Goal: Task Accomplishment & Management: Manage account settings

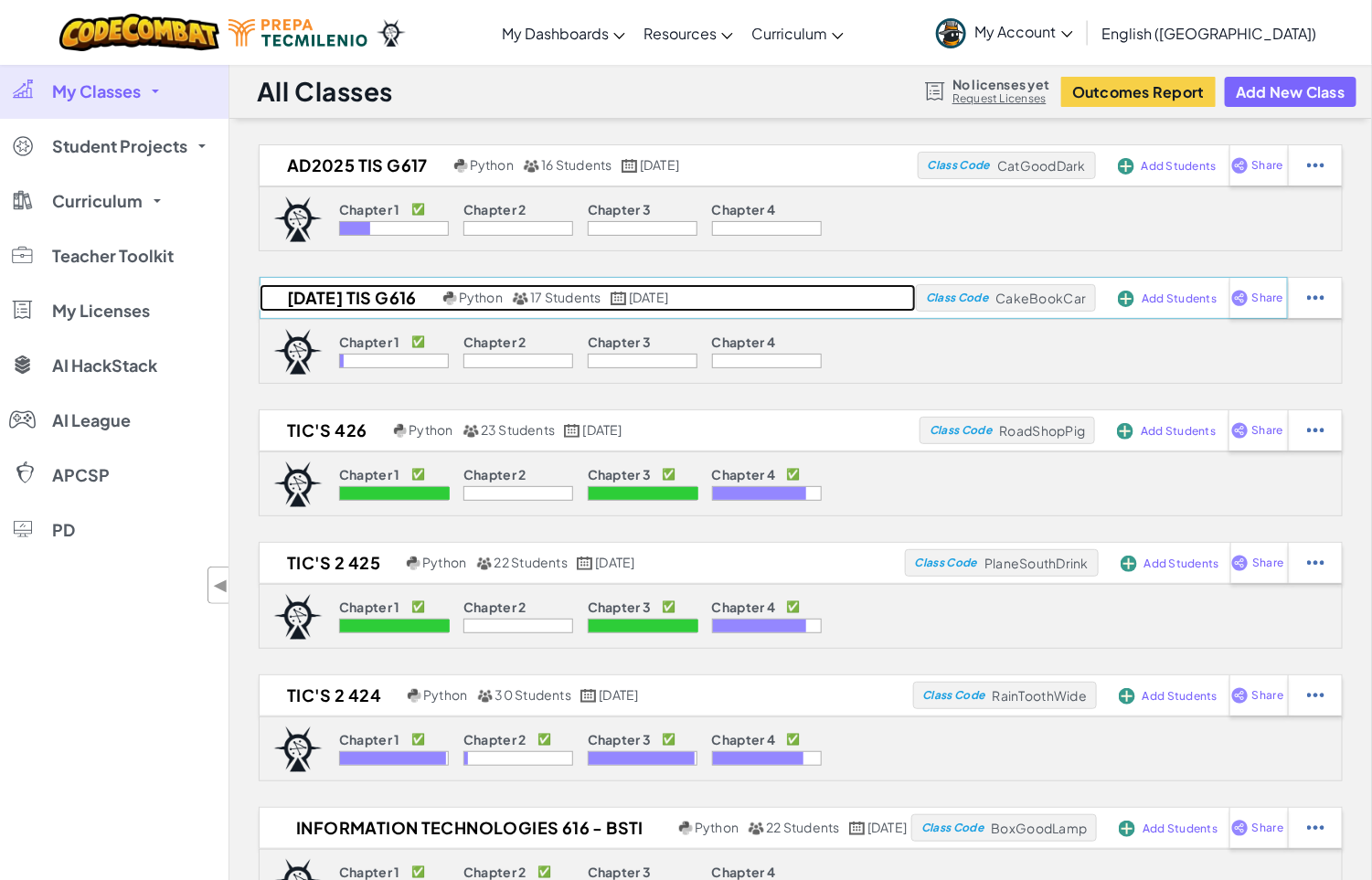
click at [378, 303] on h2 "[DATE] TIs G616" at bounding box center [349, 298] width 179 height 27
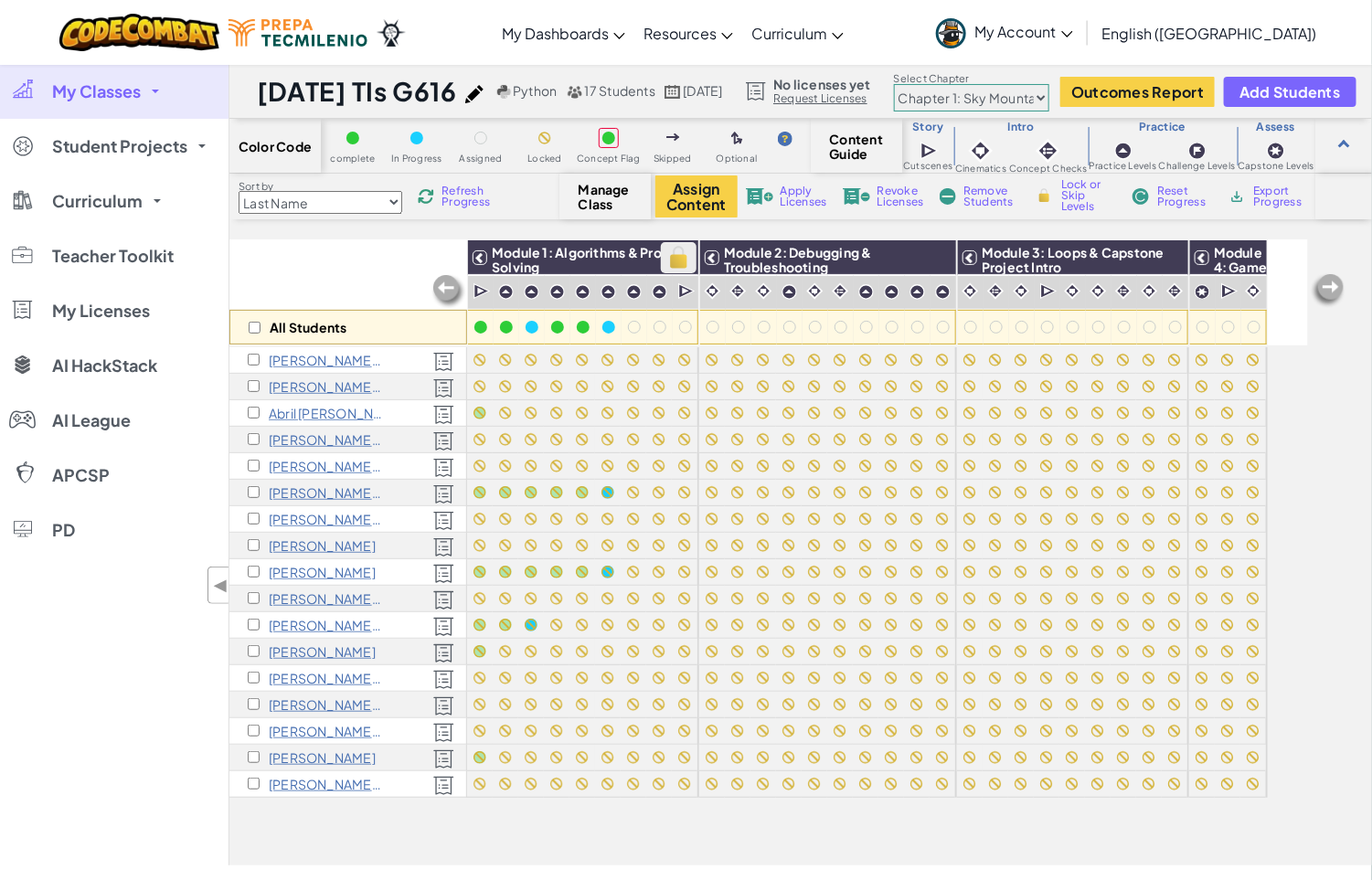
click at [677, 245] on img at bounding box center [678, 258] width 32 height 27
checkbox input "true"
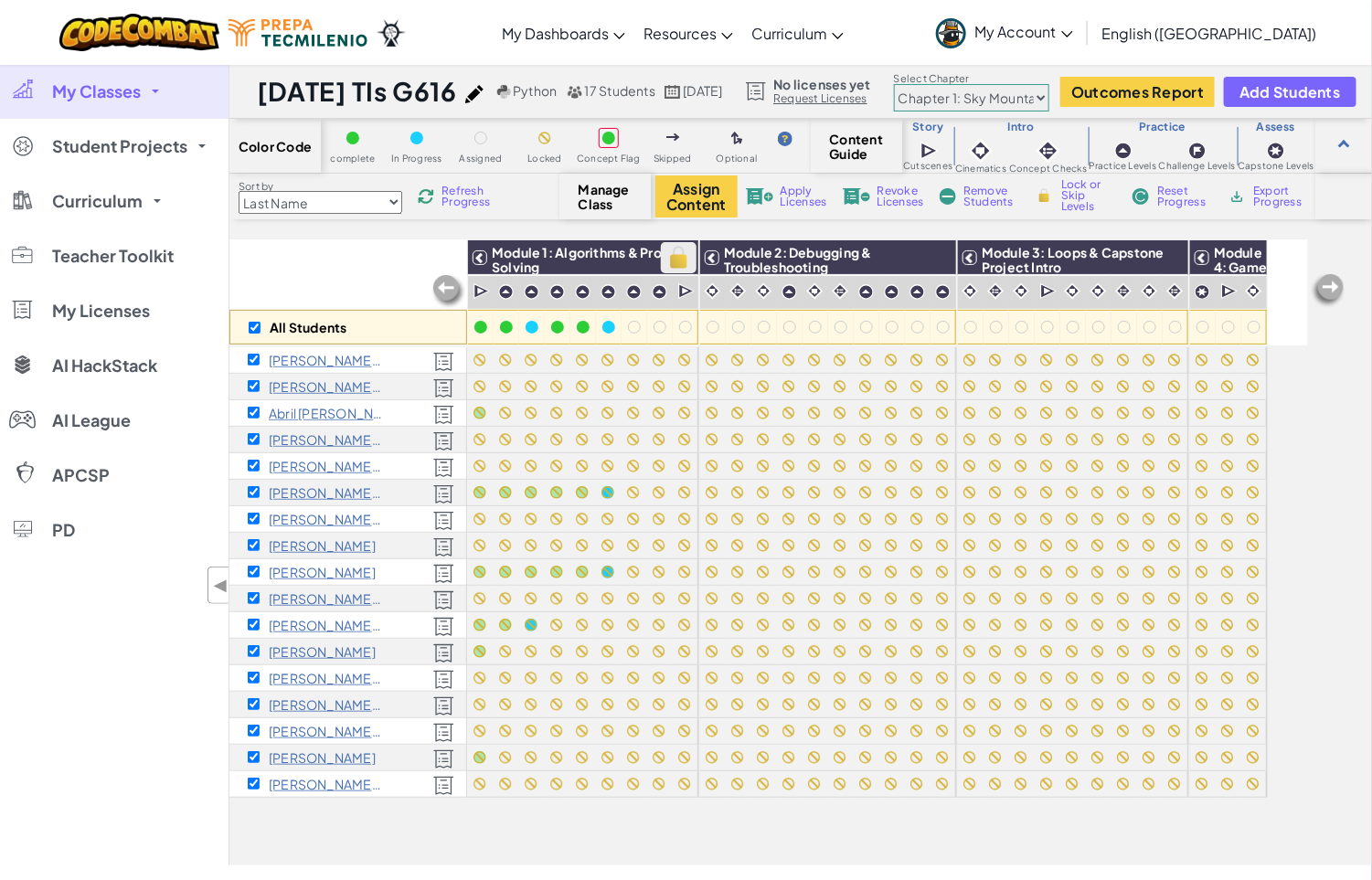
checkbox input "true"
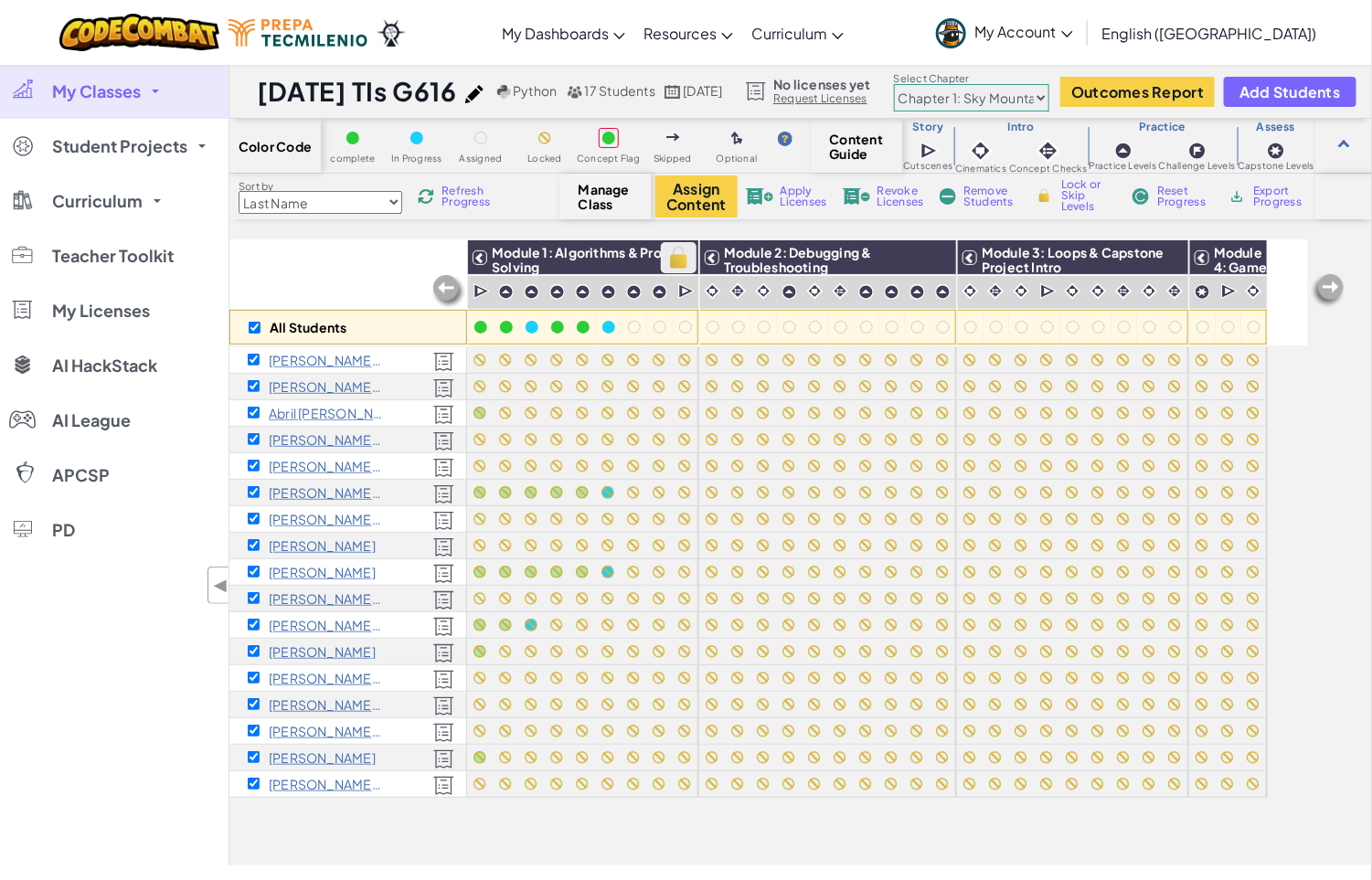
checkbox input "true"
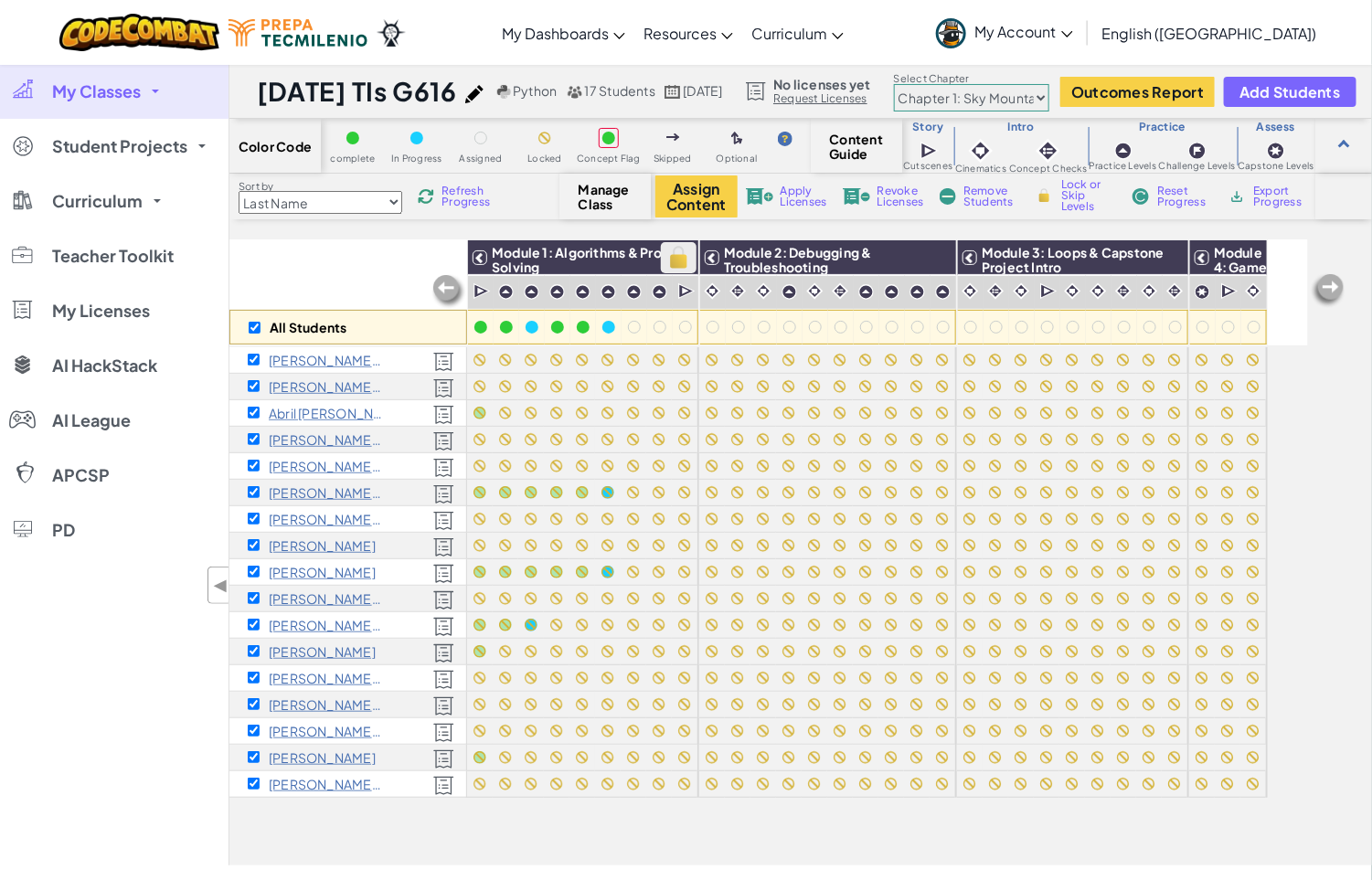
checkbox input "true"
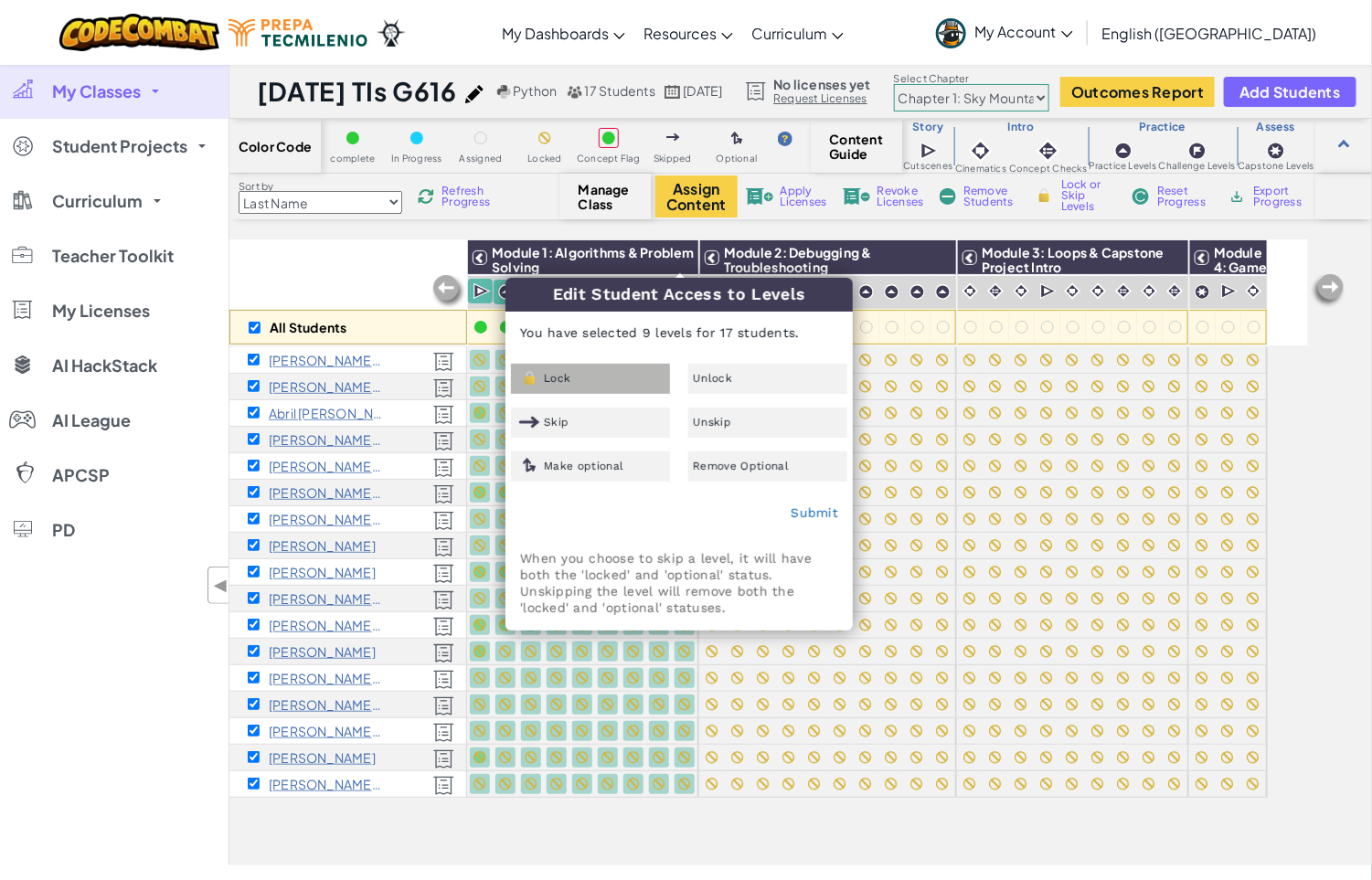
drag, startPoint x: 677, startPoint y: 252, endPoint x: 590, endPoint y: 368, distance: 145.0
click at [590, 368] on div "Lock" at bounding box center [590, 378] width 159 height 30
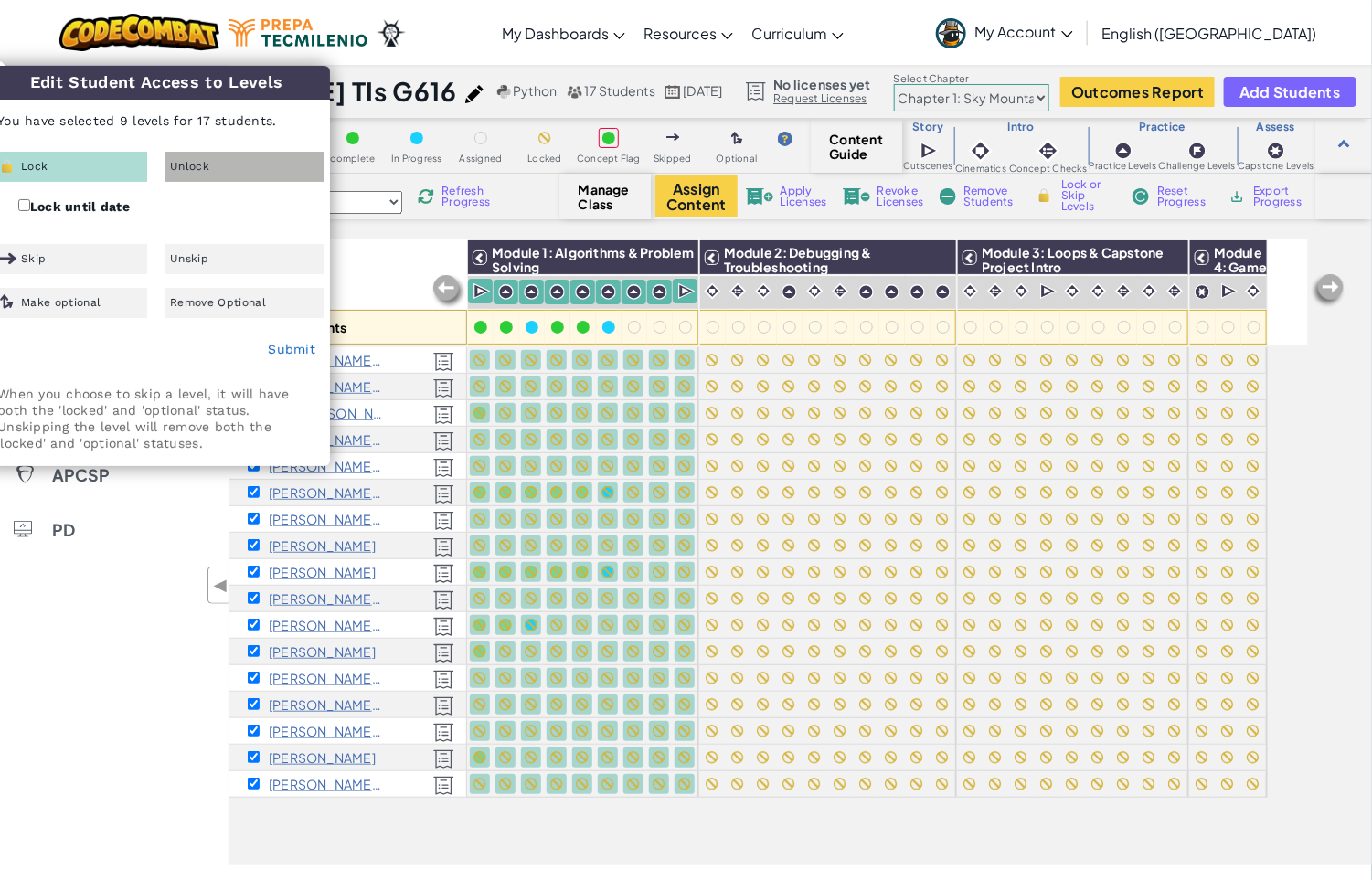
click at [223, 166] on div "Unlock" at bounding box center [245, 167] width 159 height 30
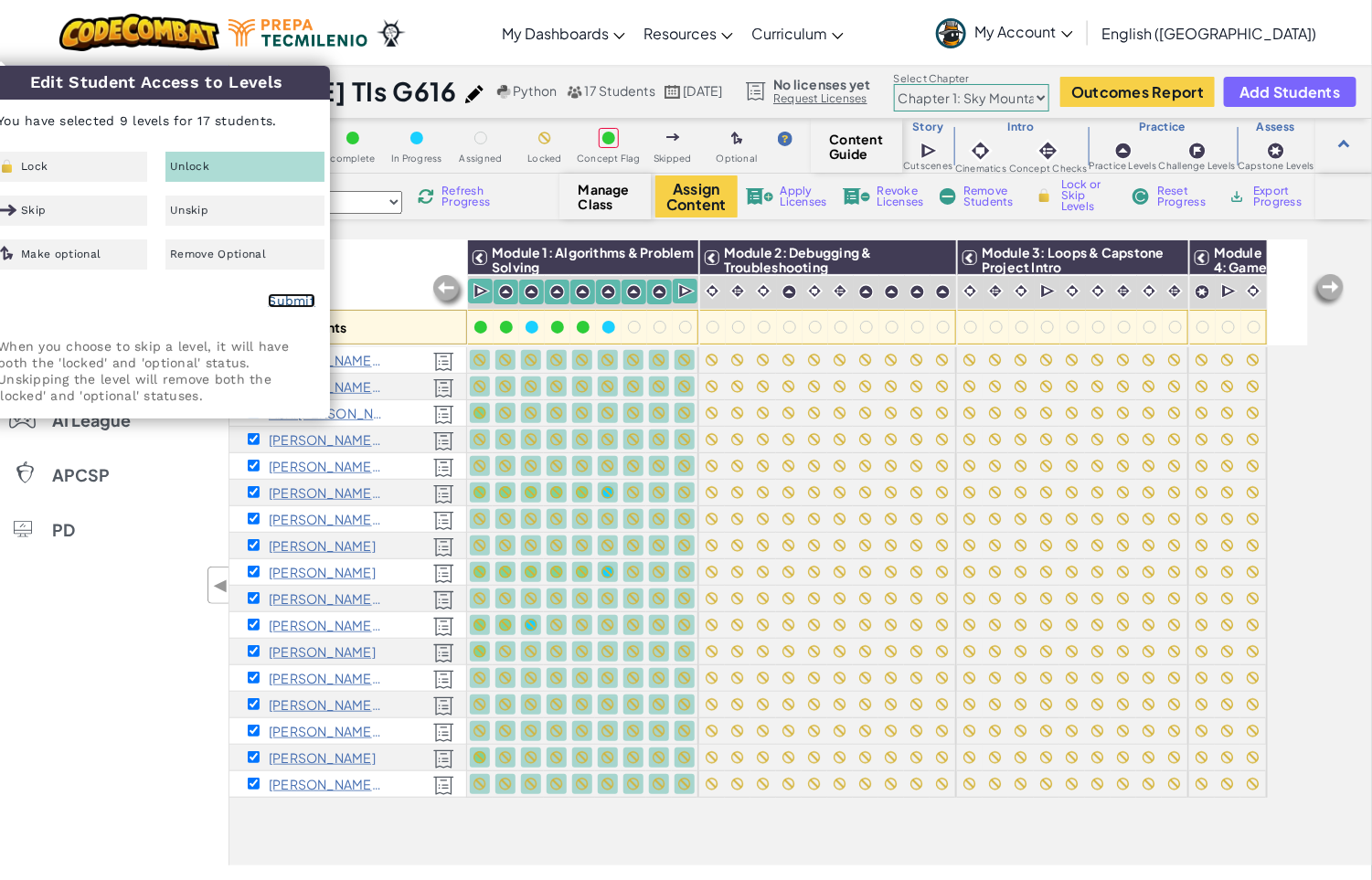
click at [280, 303] on link "Submit" at bounding box center [291, 300] width 47 height 15
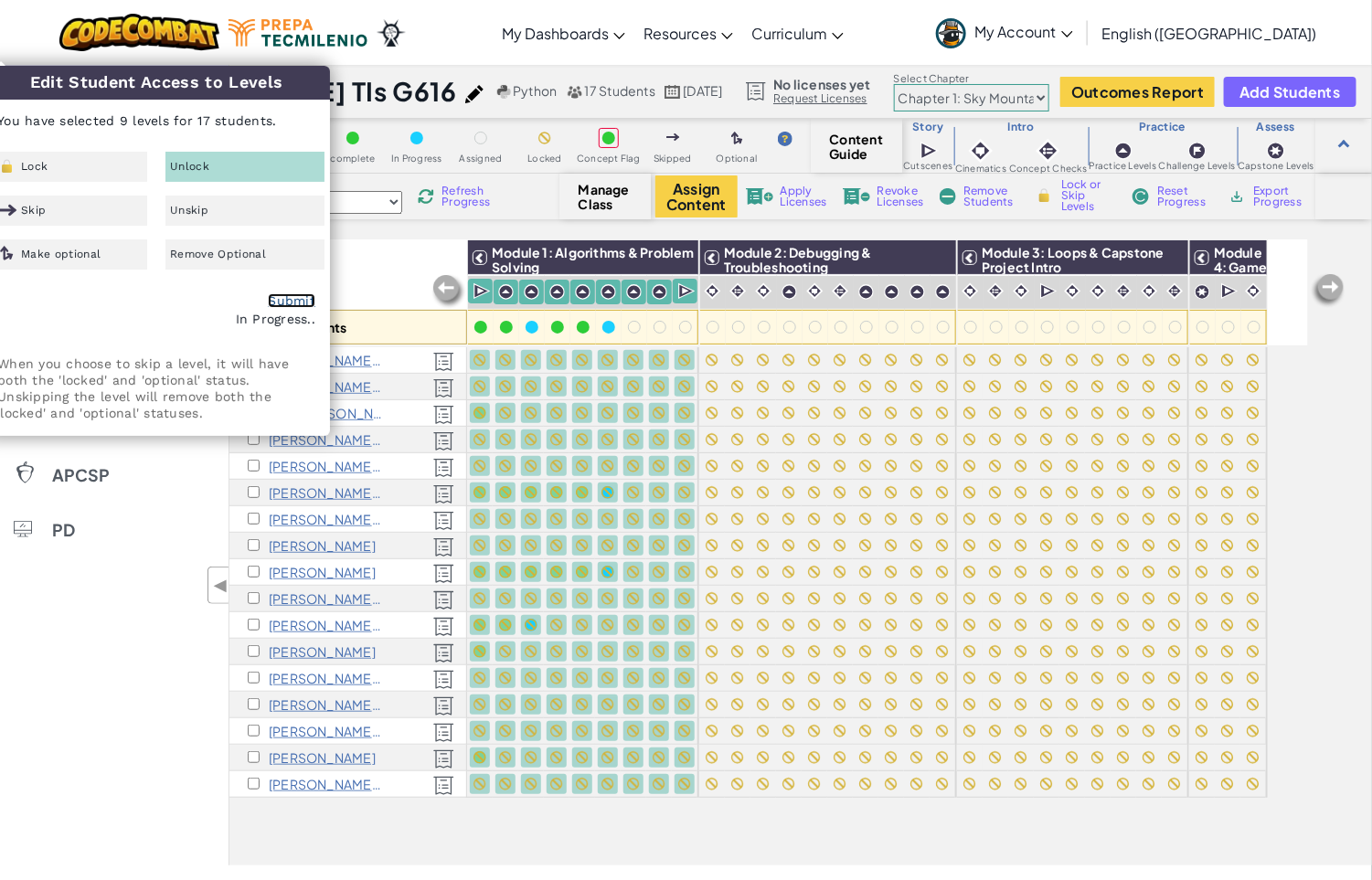
checkbox input "false"
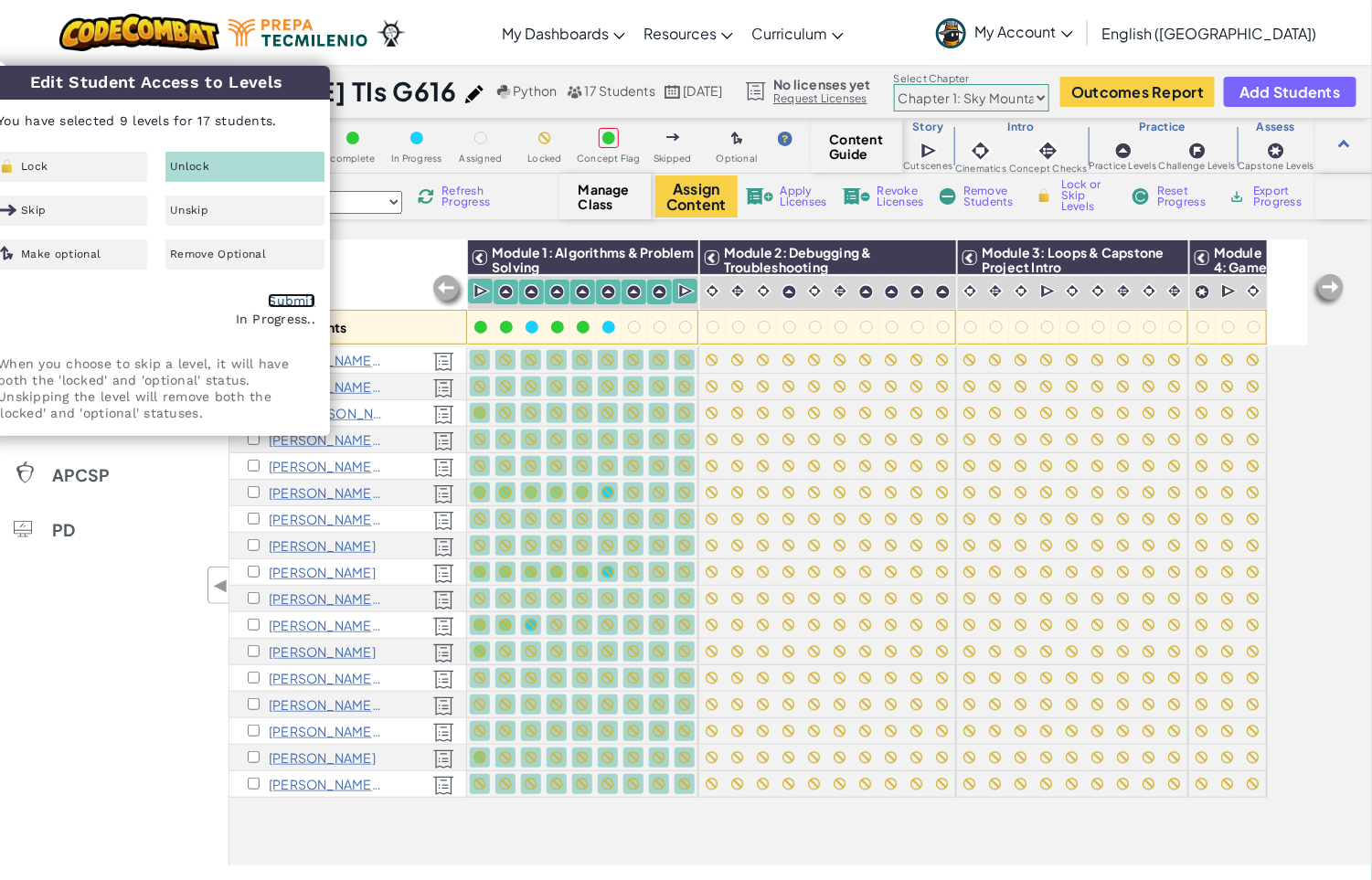
checkbox input "false"
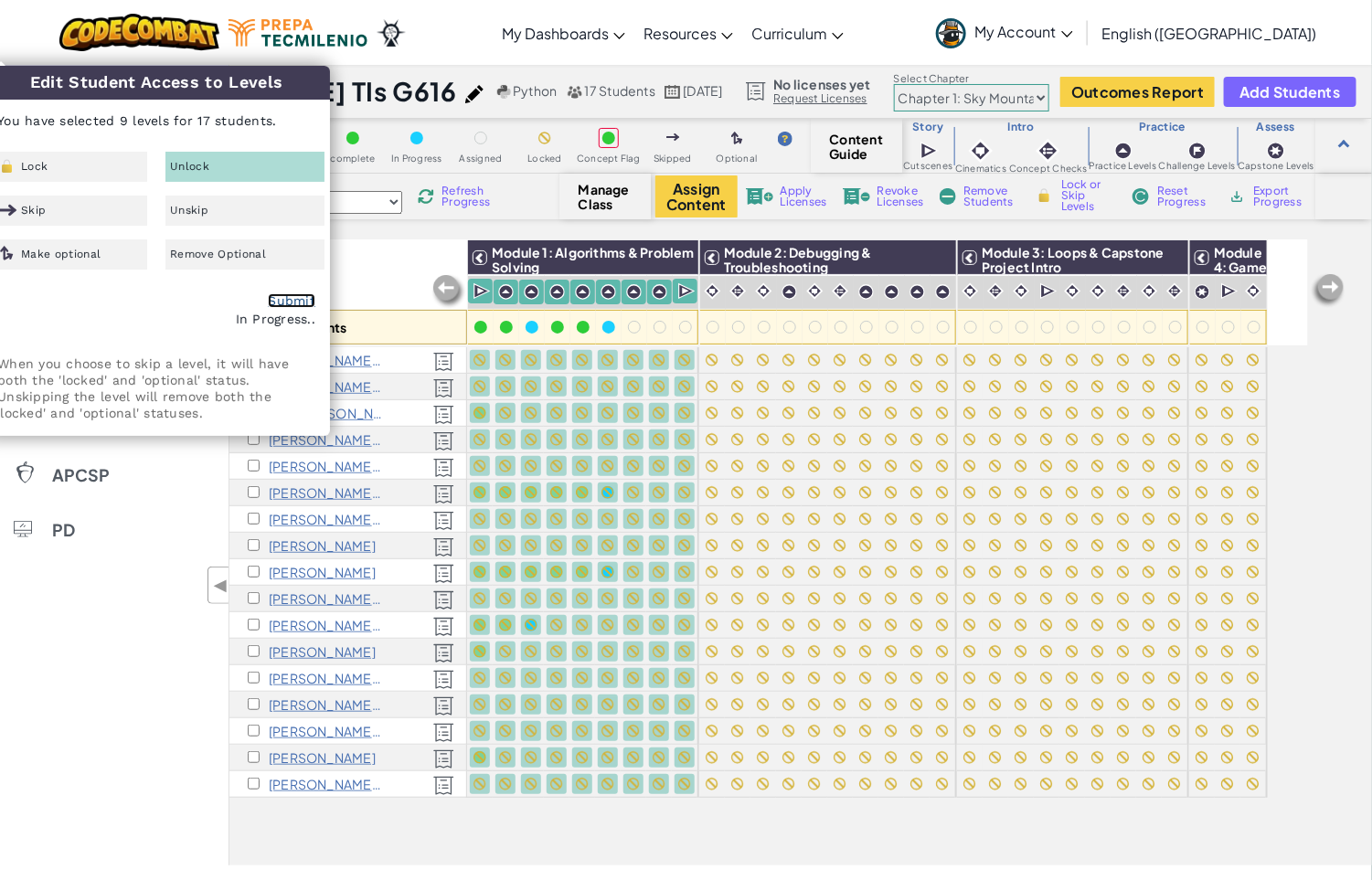
checkbox input "false"
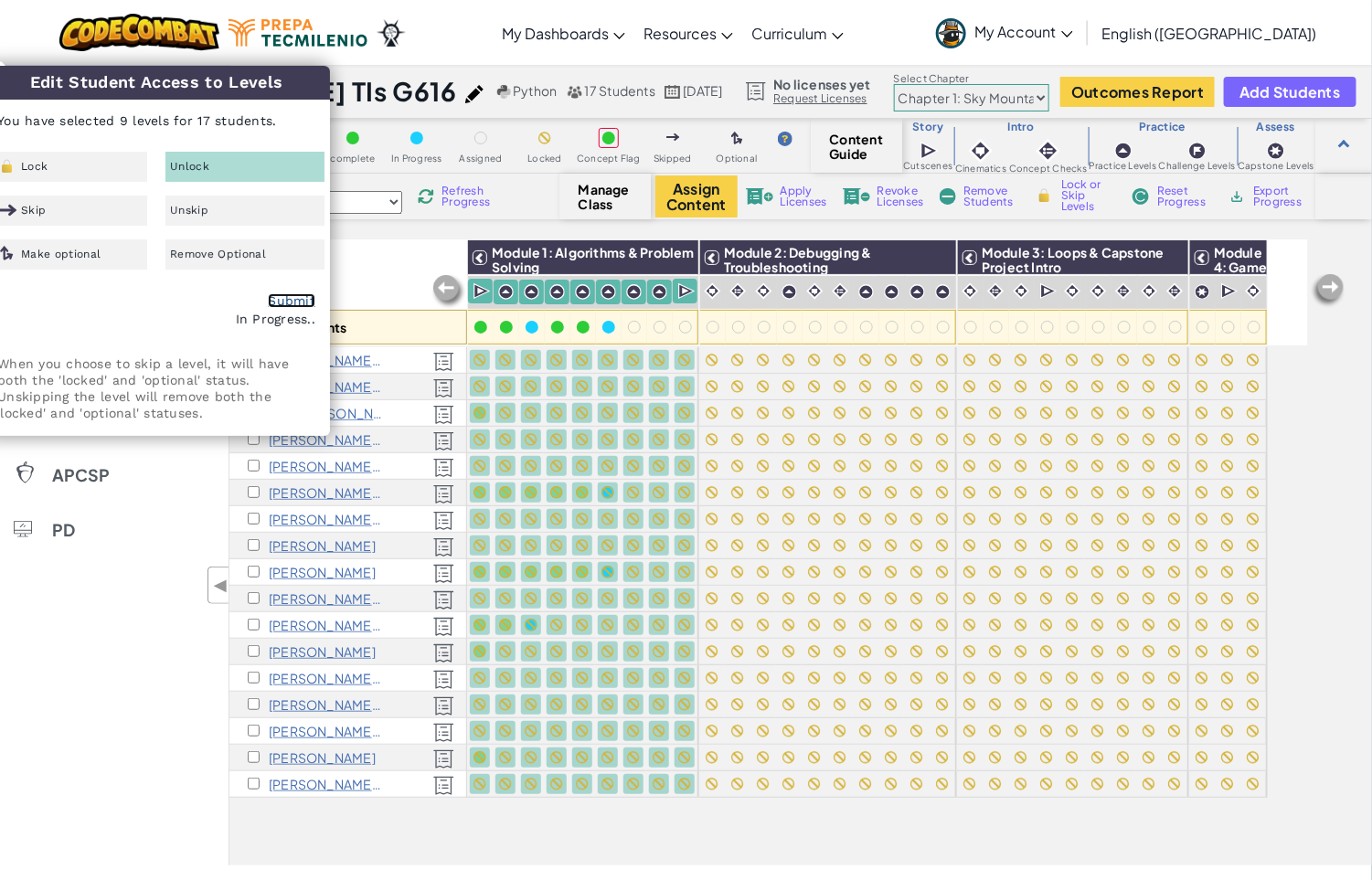
checkbox input "false"
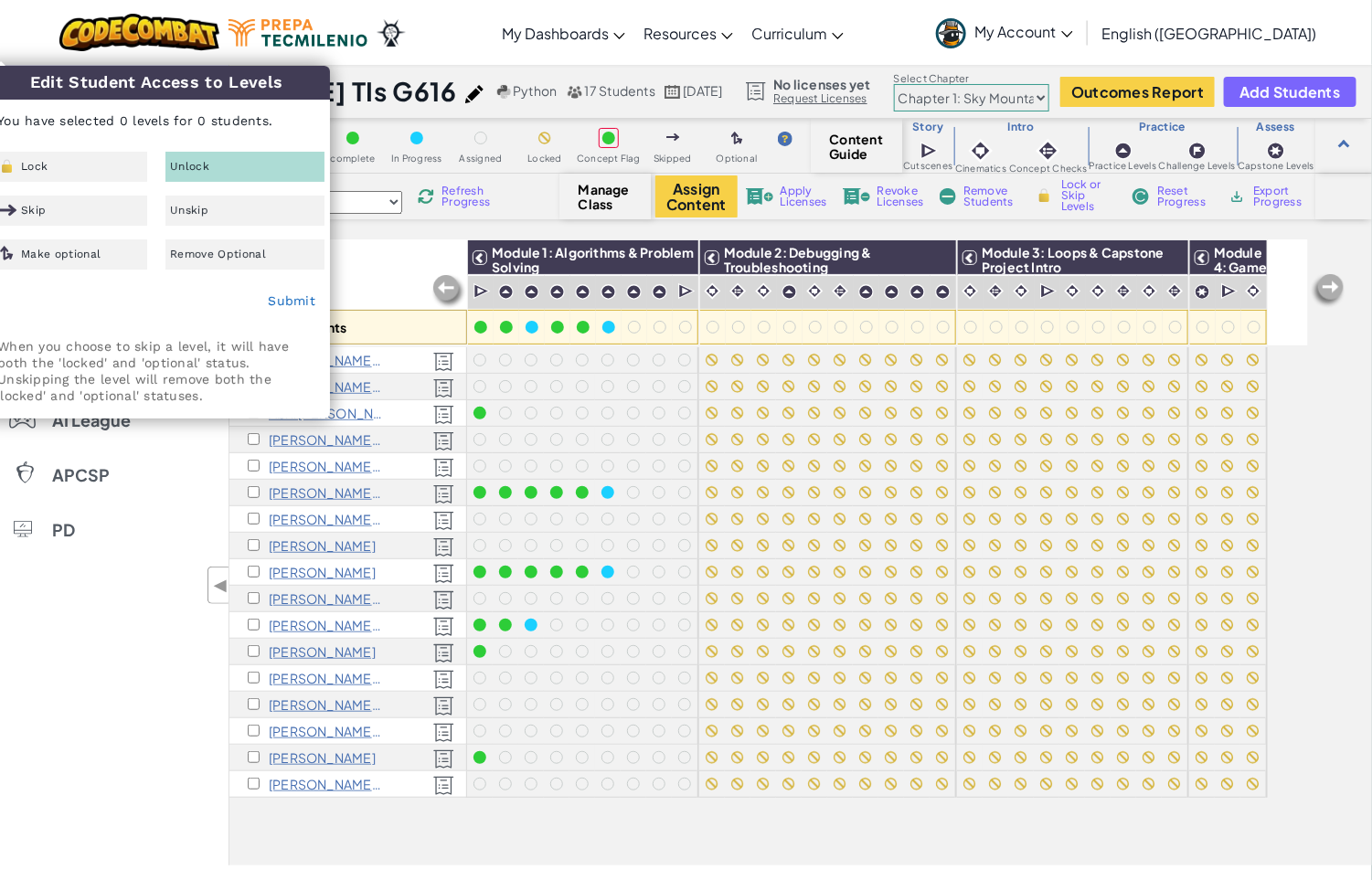
click at [416, 266] on div "All Students" at bounding box center [348, 292] width 237 height 106
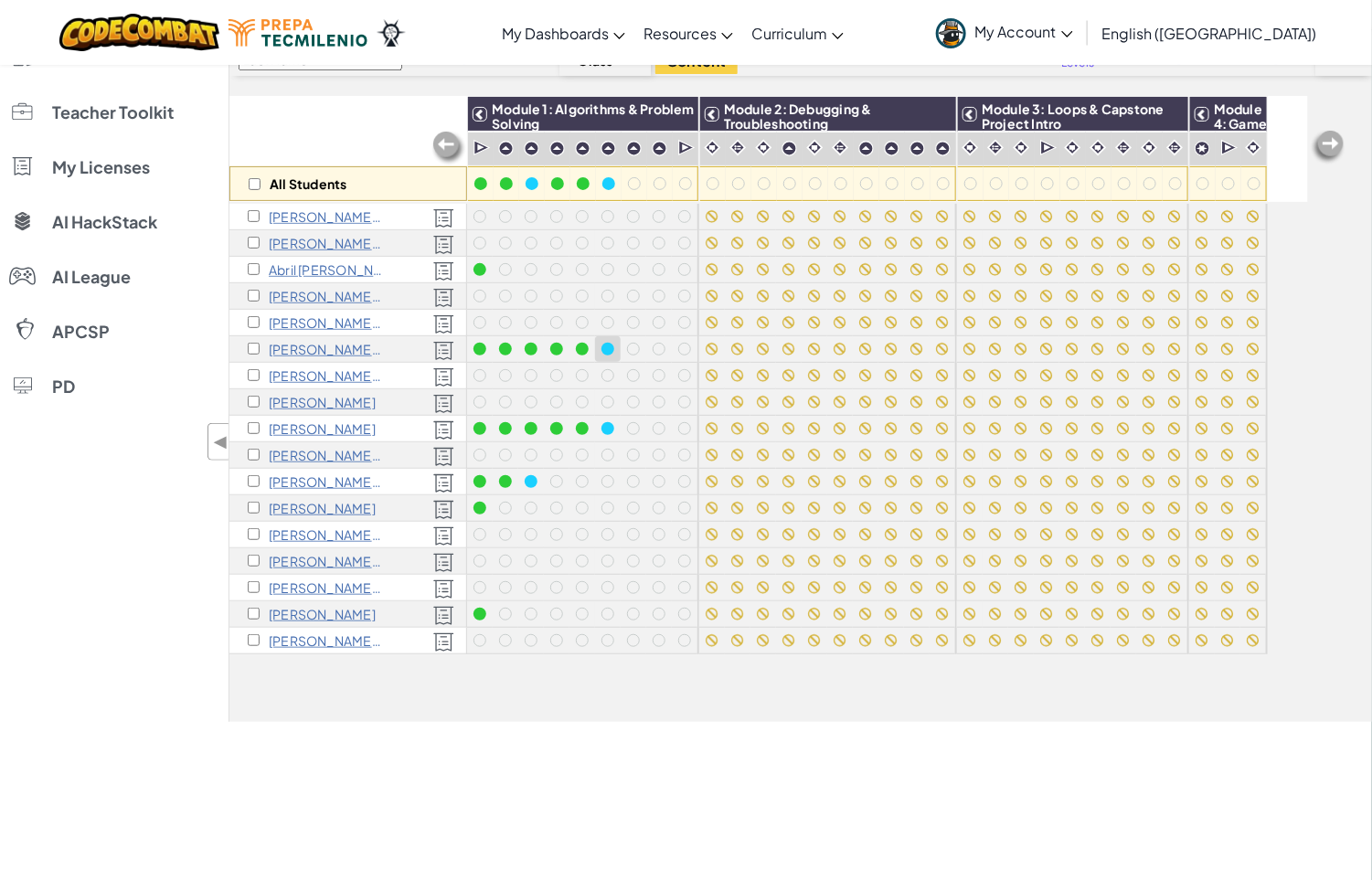
scroll to position [137, 0]
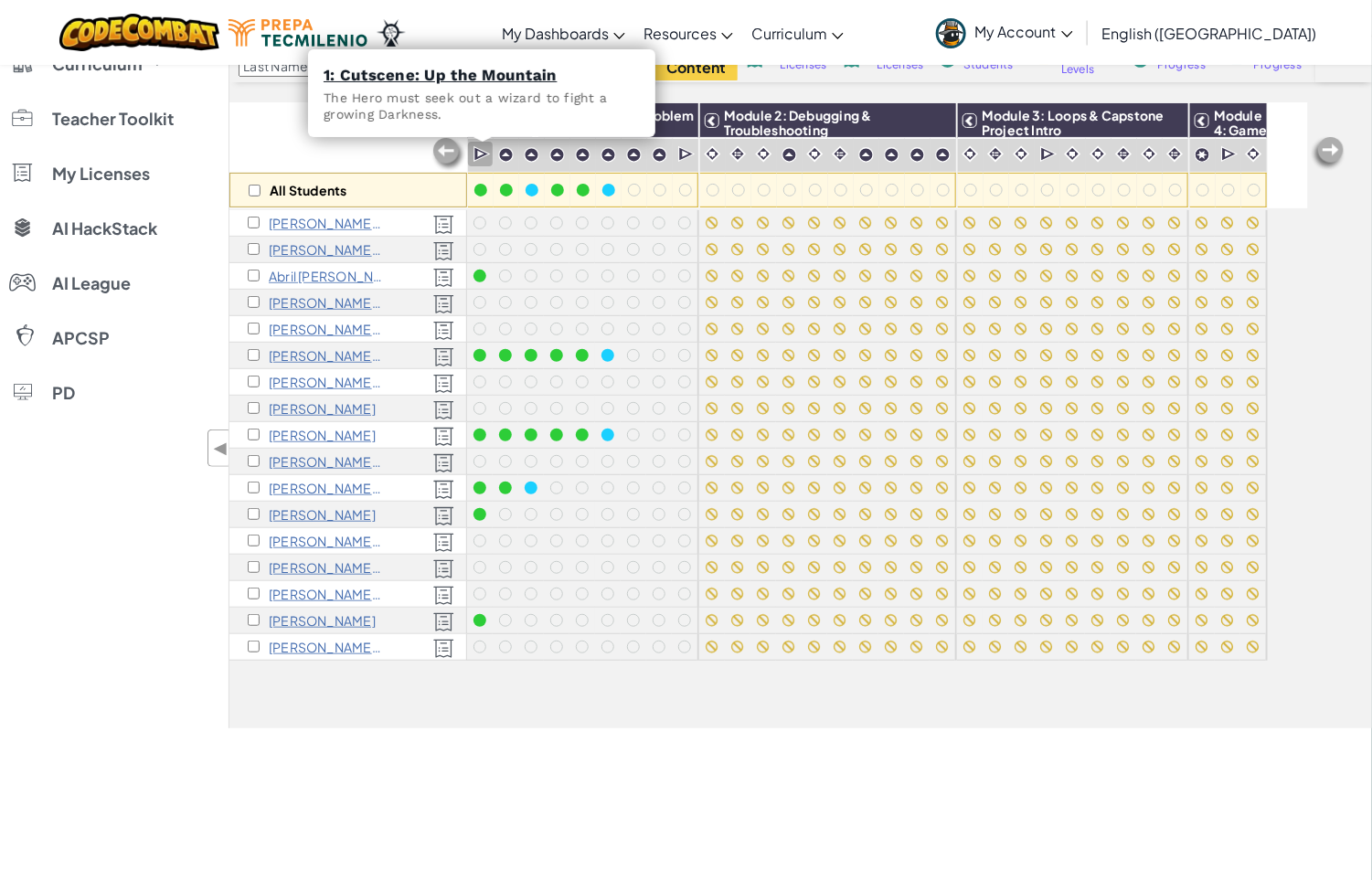
click at [477, 160] on img at bounding box center [482, 154] width 18 height 19
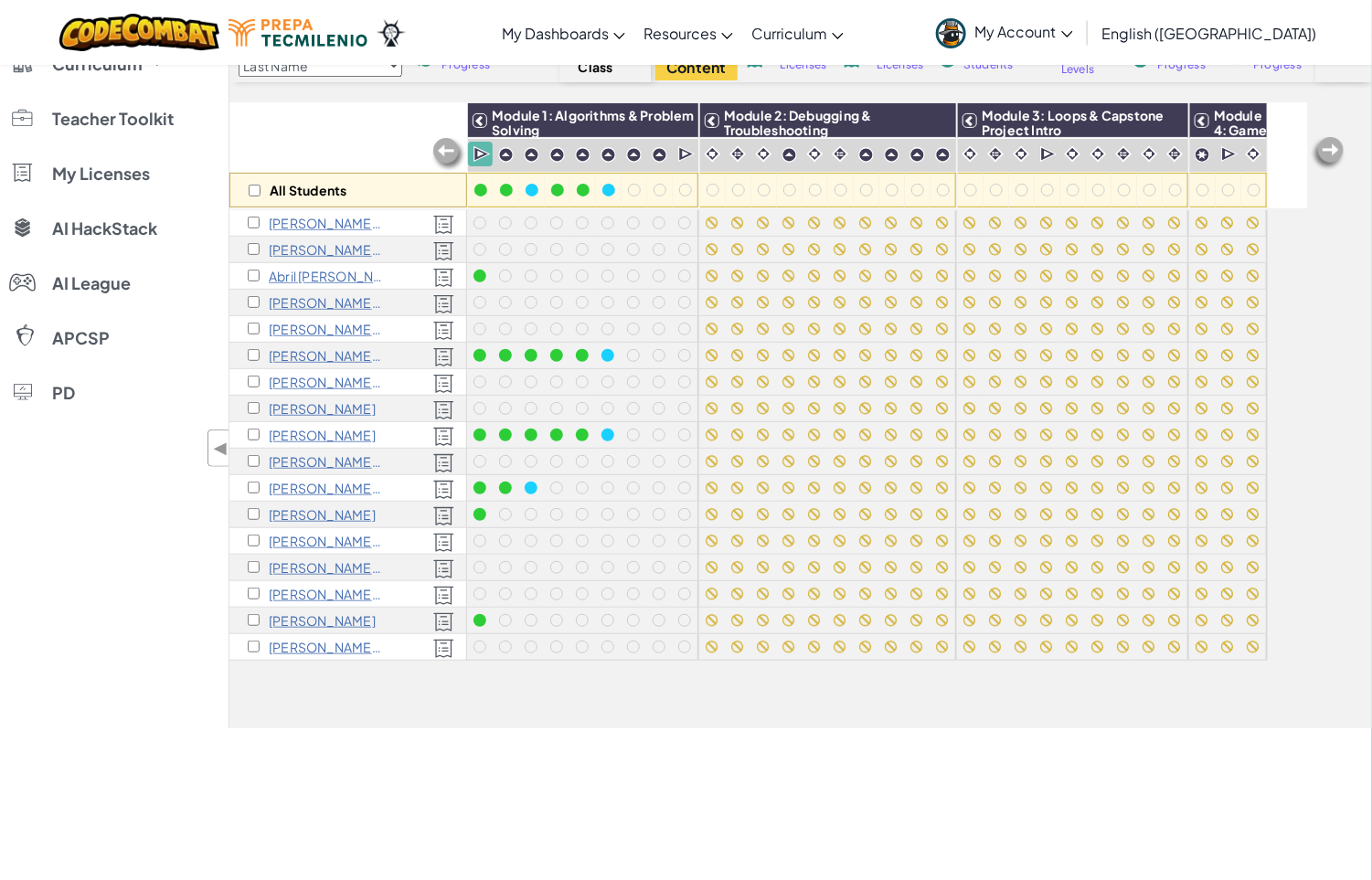
click at [477, 155] on img at bounding box center [482, 154] width 18 height 19
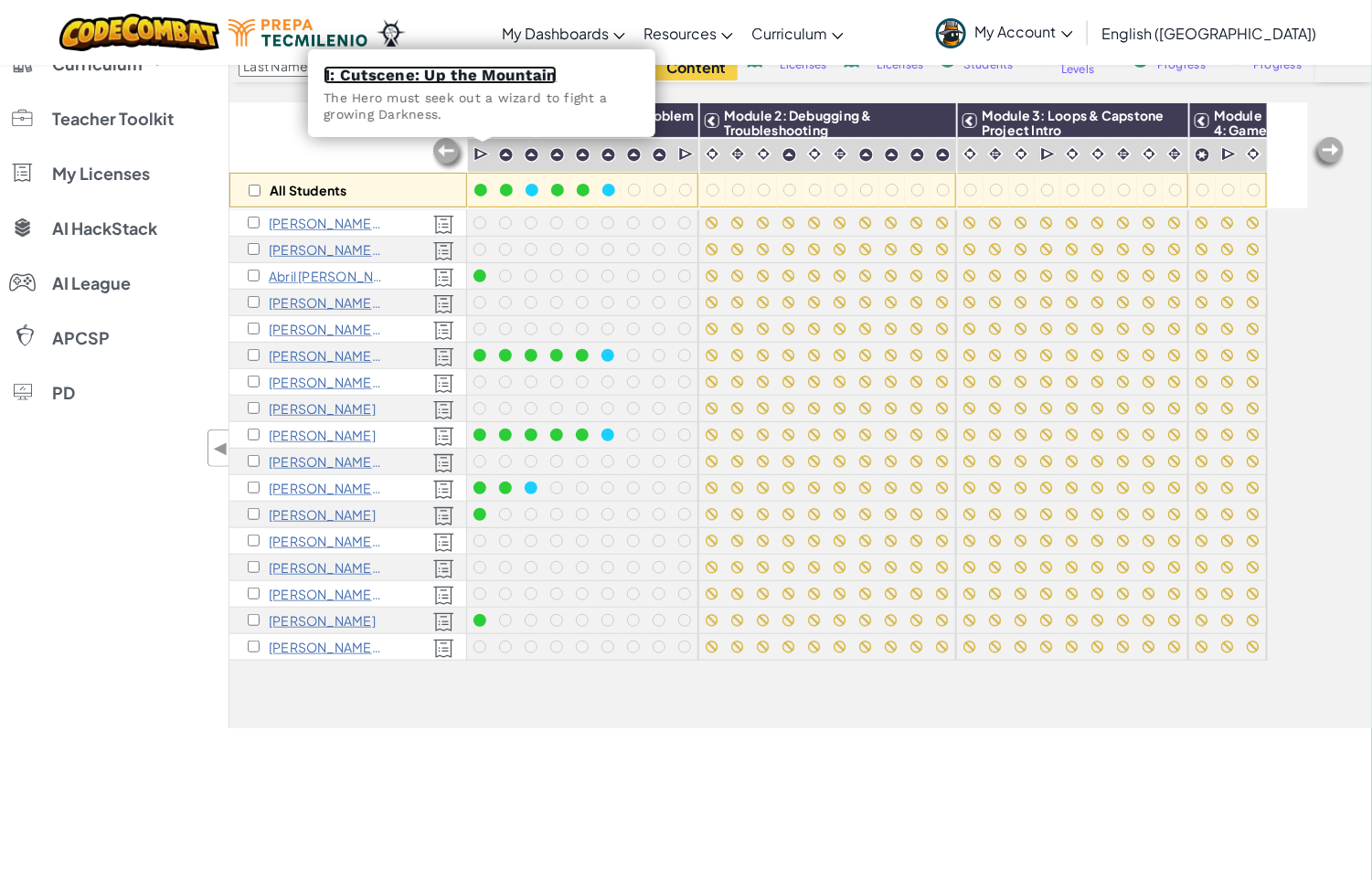
click at [483, 74] on link "1: Cutscene: Up the Mountain" at bounding box center [440, 74] width 233 height 19
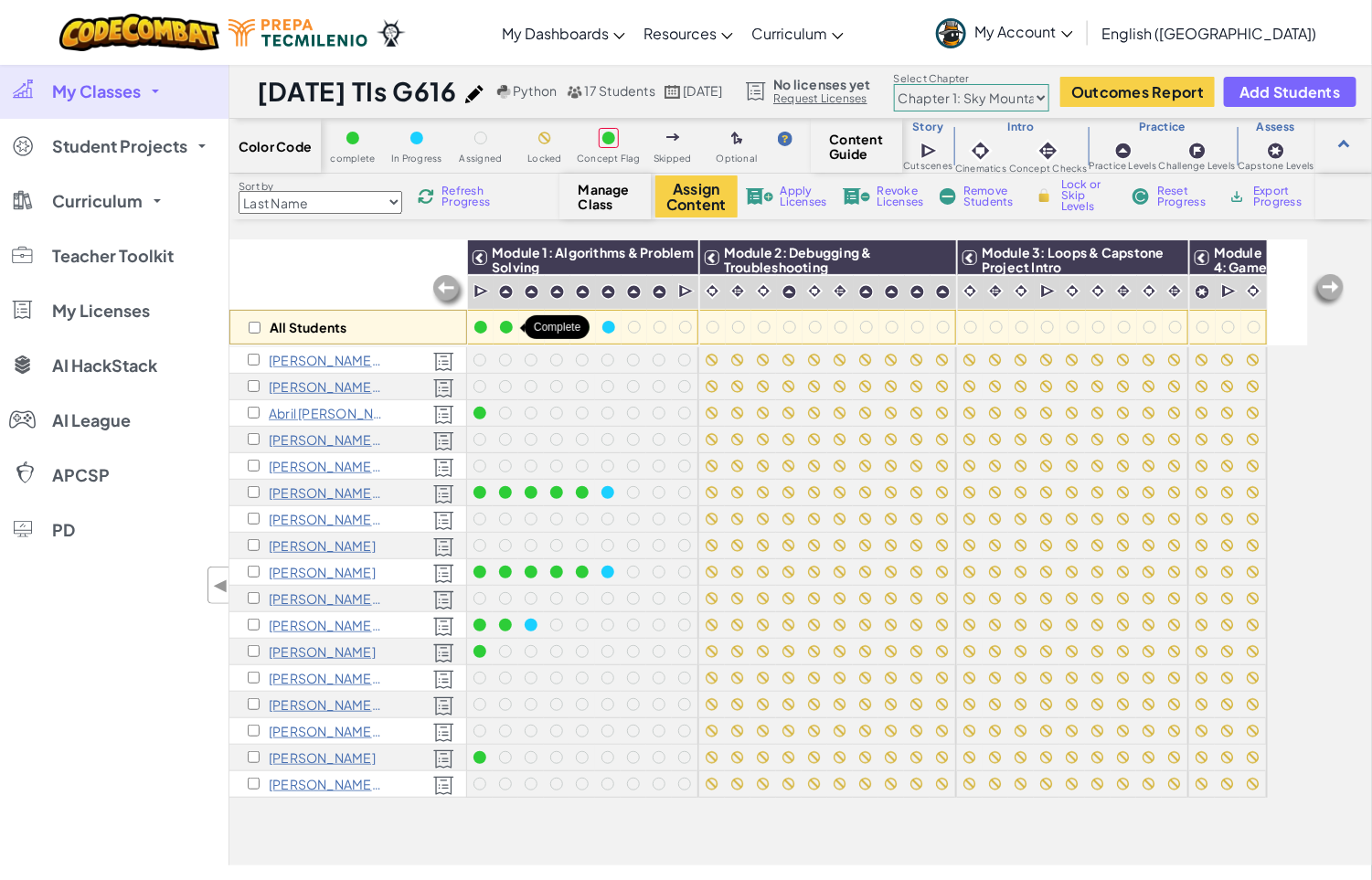
click at [510, 323] on div at bounding box center [506, 326] width 13 height 13
click at [505, 332] on div at bounding box center [506, 326] width 13 height 13
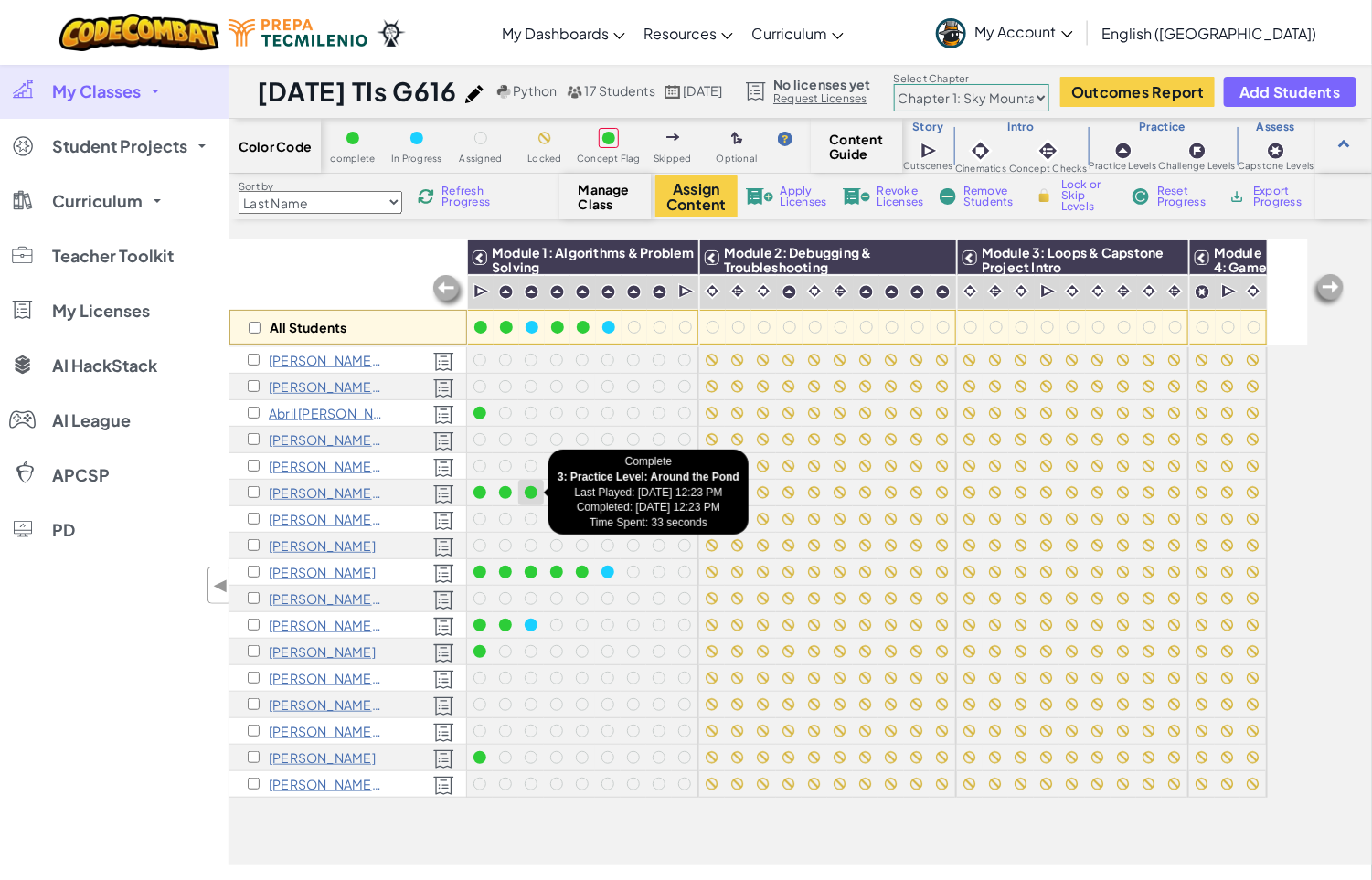
click at [532, 488] on div at bounding box center [530, 492] width 13 height 13
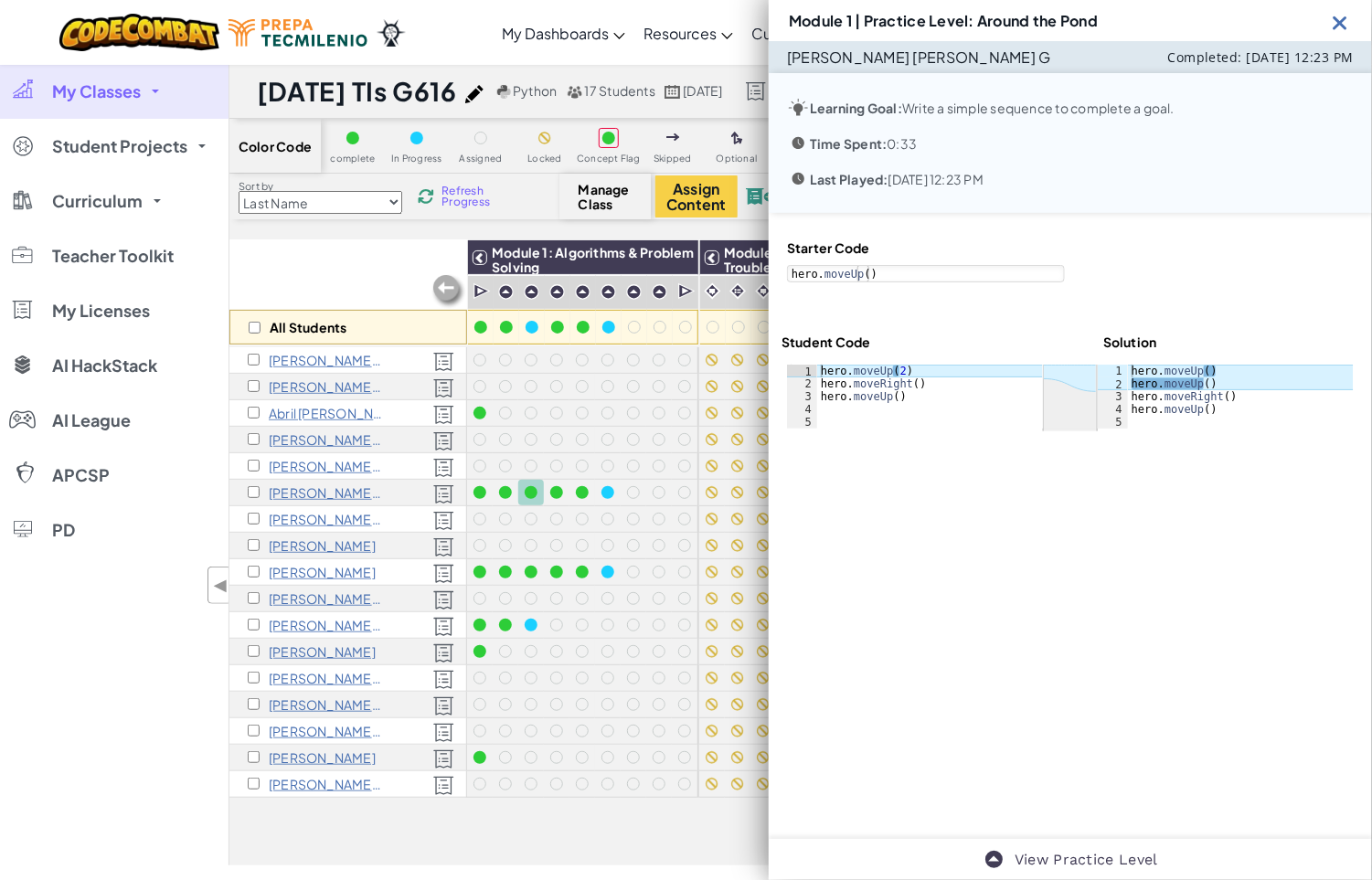
type textarea "hero.moveRight()"
click at [883, 387] on div "hero . moveUp ( 2 ) hero . moveRight ( ) hero . moveUp ( )" at bounding box center [930, 409] width 225 height 89
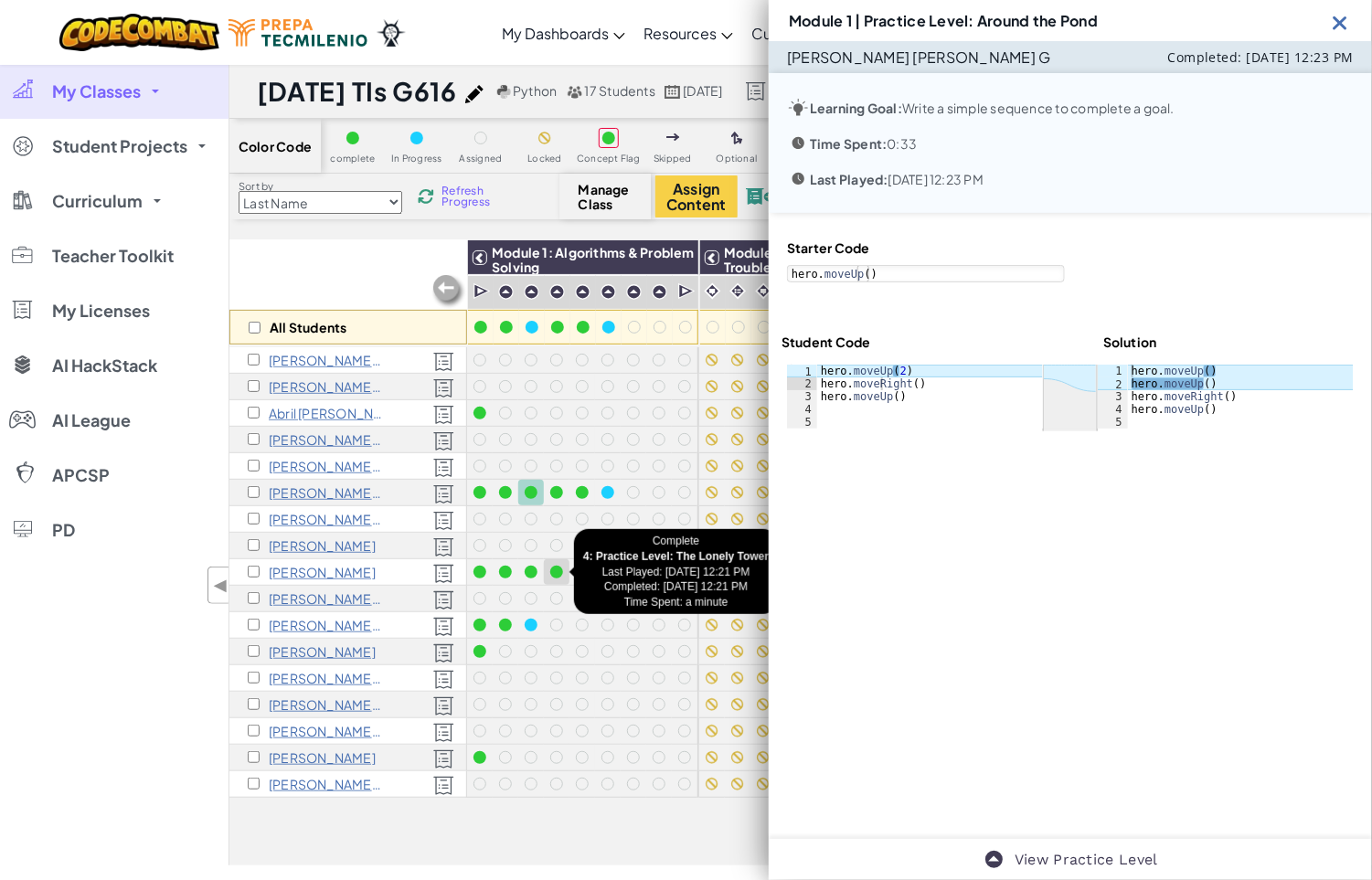
click at [558, 579] on div at bounding box center [557, 572] width 21 height 21
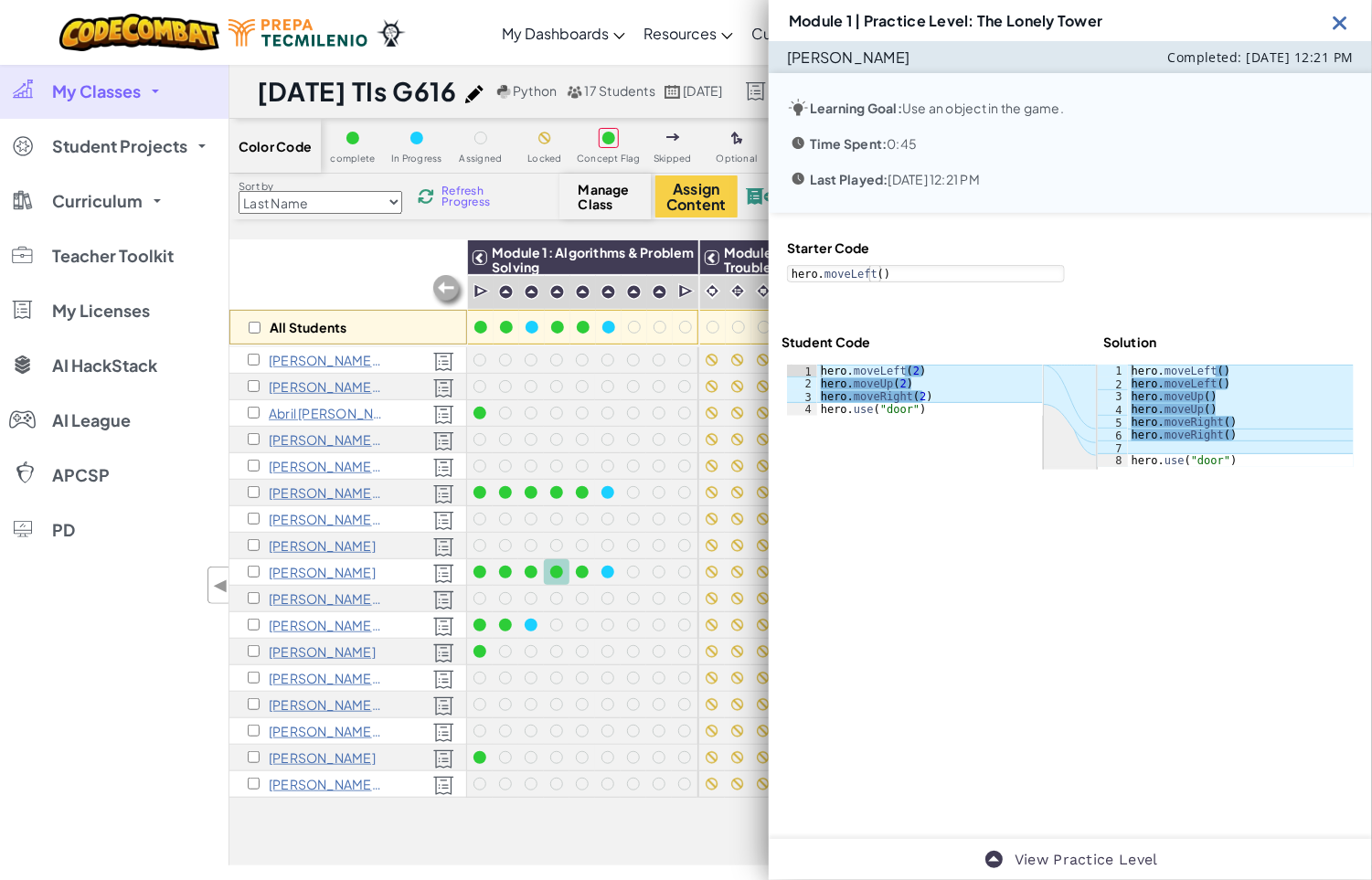
click at [1012, 567] on div "Mariano Lagunes García Completed: Aug 12, 2025 12:21 PM Learning Goal: Use an o…" at bounding box center [1070, 440] width 604 height 798
click at [877, 428] on div at bounding box center [1070, 416] width 566 height 105
click at [592, 417] on div at bounding box center [582, 413] width 21 height 21
click at [381, 261] on div "All Students" at bounding box center [348, 292] width 237 height 106
click at [1348, 21] on img at bounding box center [1340, 22] width 23 height 23
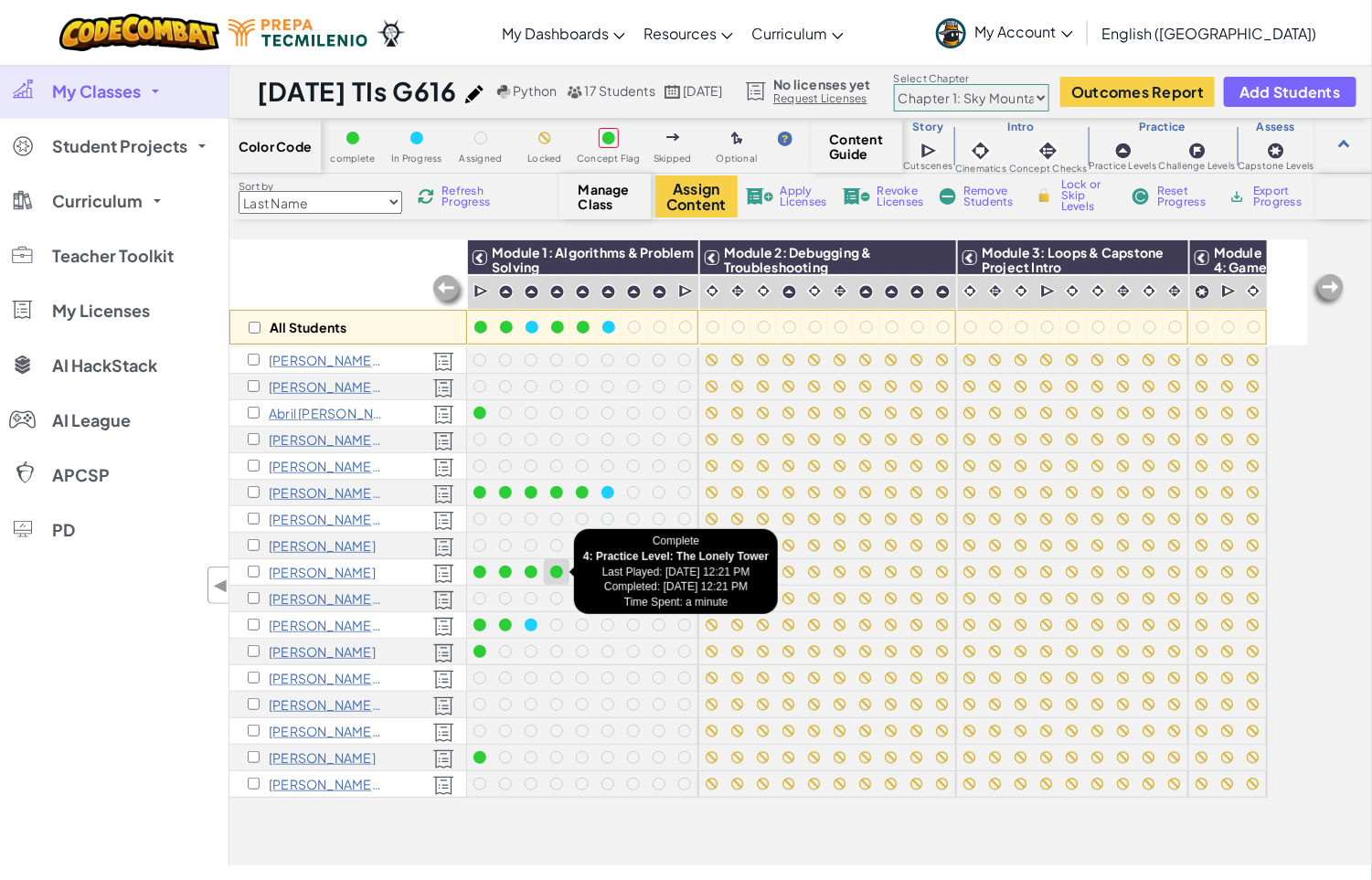
click at [554, 570] on div at bounding box center [556, 571] width 13 height 13
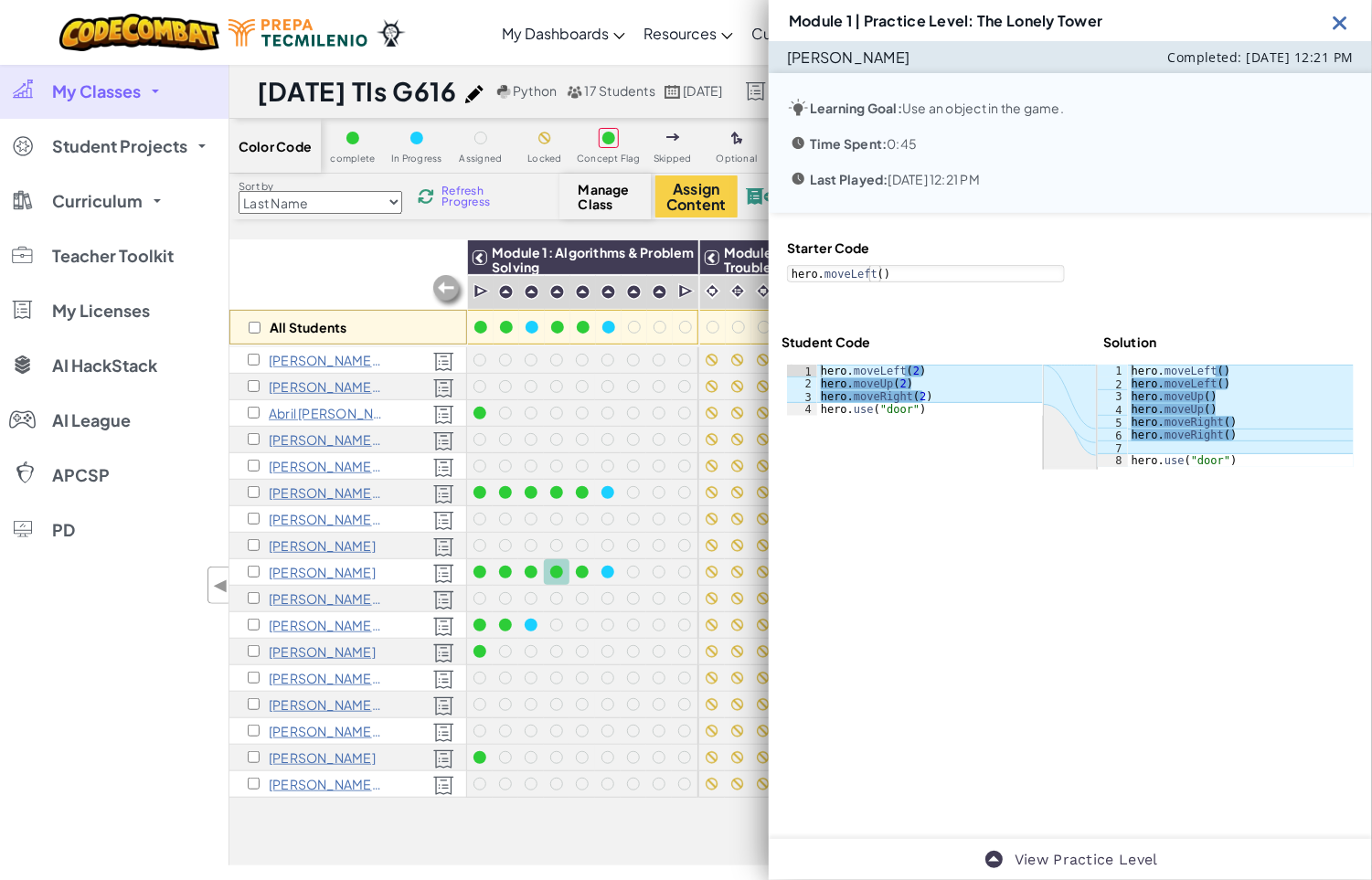
click at [1339, 20] on img at bounding box center [1340, 22] width 23 height 23
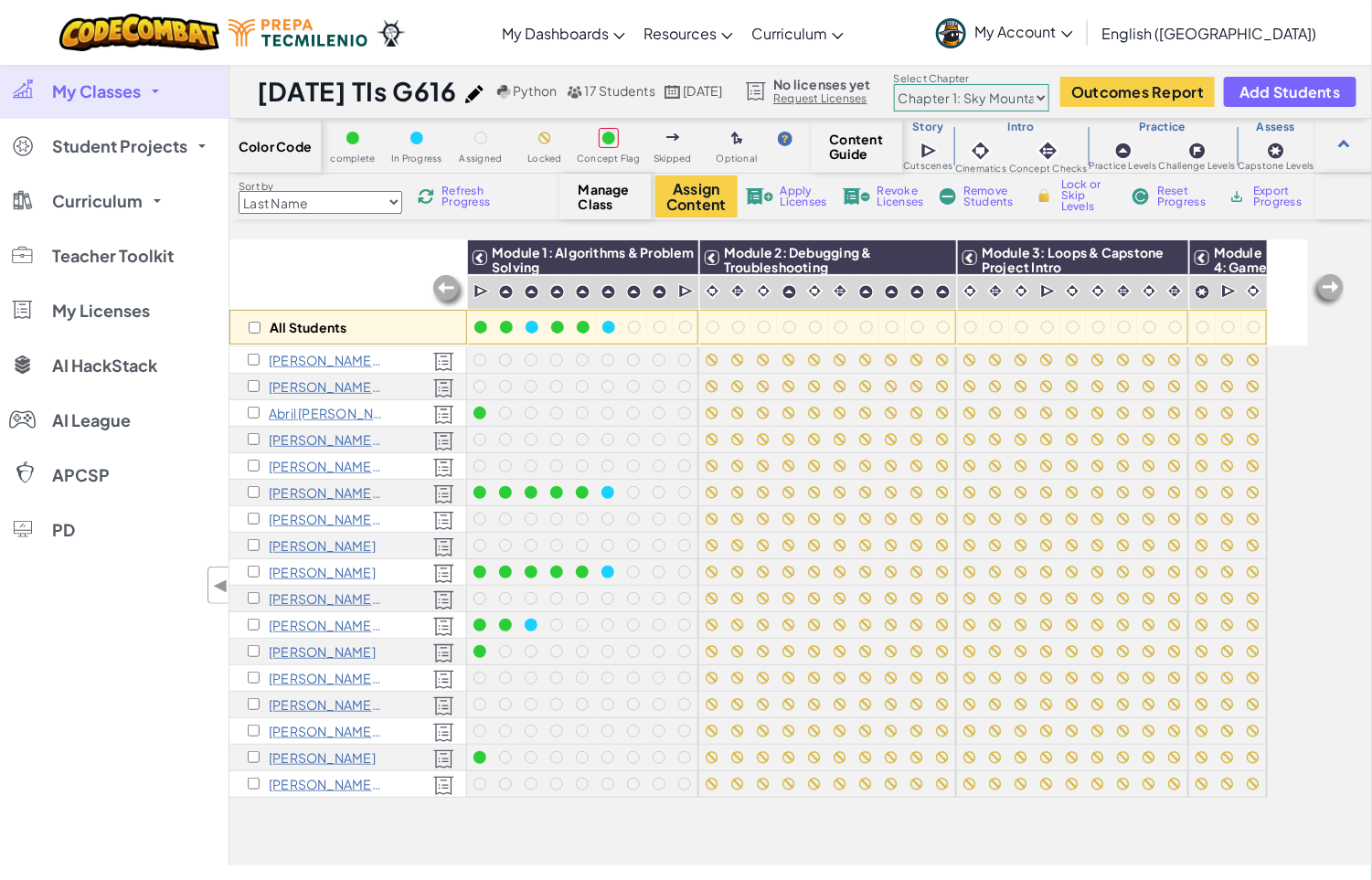
click at [346, 277] on div "All Students" at bounding box center [348, 292] width 237 height 106
click at [1073, 30] on span "My Account" at bounding box center [1024, 31] width 98 height 20
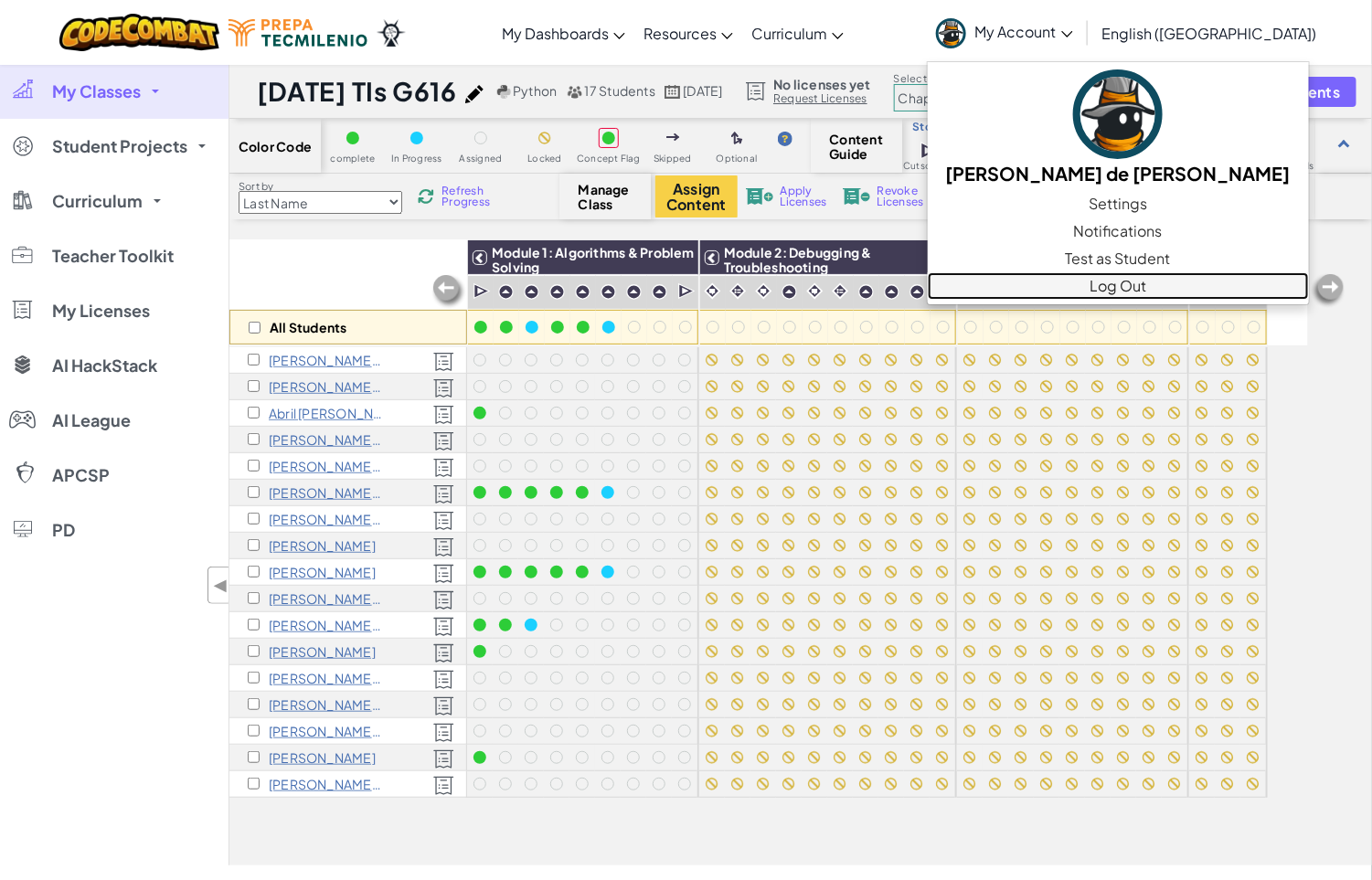
click at [1190, 289] on link "Log Out" at bounding box center [1118, 286] width 381 height 27
